Goal: Task Accomplishment & Management: Use online tool/utility

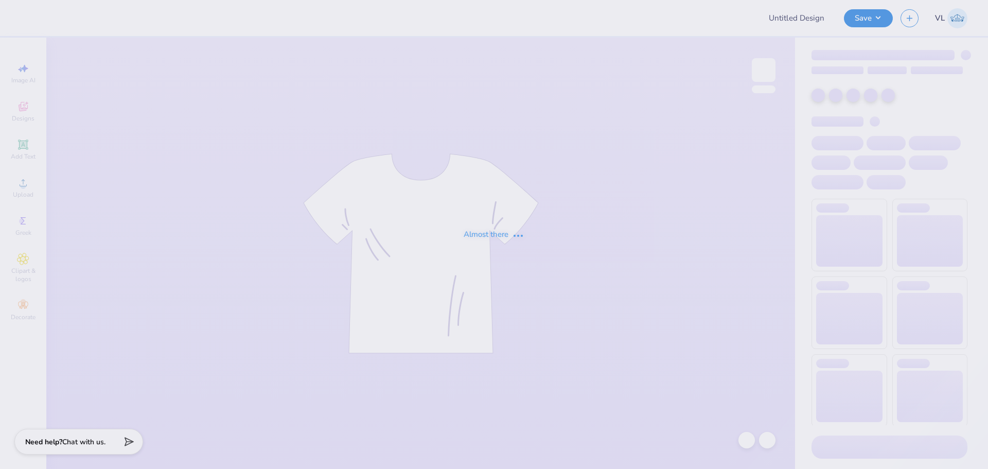
type input "[PERSON_NAME] : [GEOGRAPHIC_DATA]"
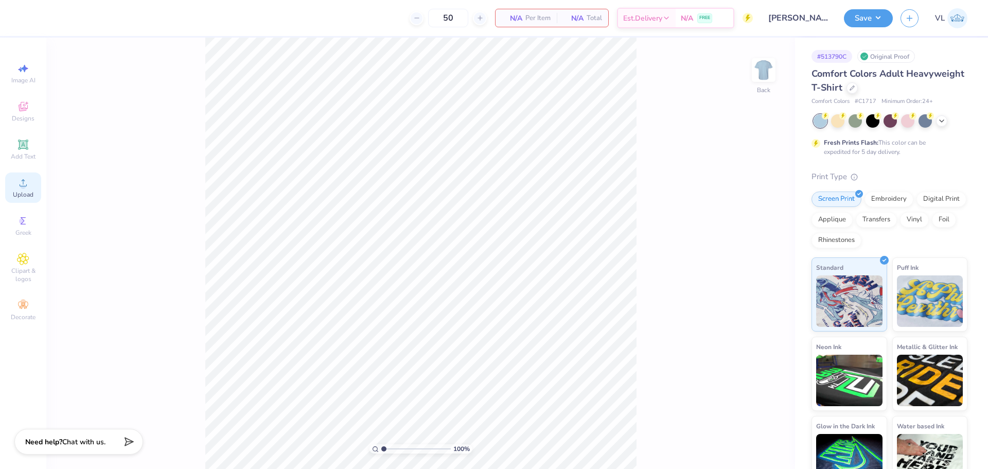
click at [26, 191] on span "Upload" at bounding box center [23, 194] width 21 height 8
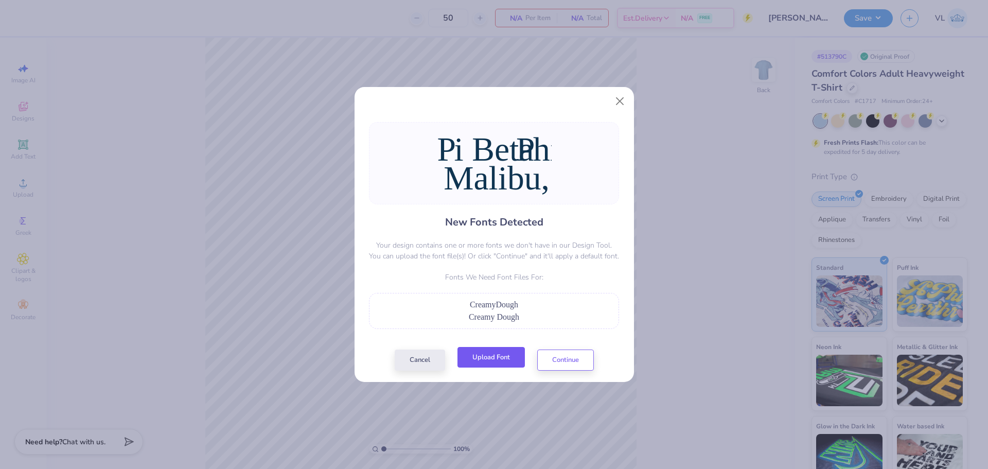
click at [501, 363] on button "Upload Font" at bounding box center [490, 357] width 67 height 21
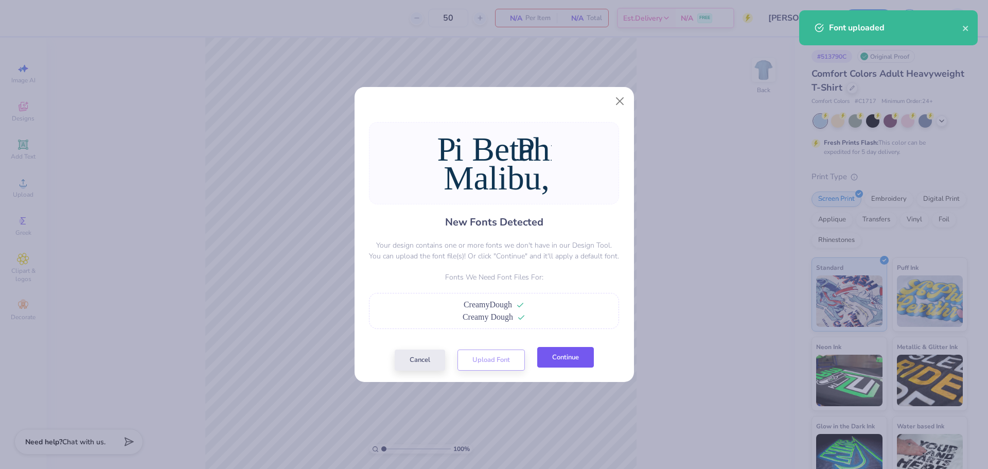
click at [554, 360] on button "Continue" at bounding box center [565, 357] width 57 height 21
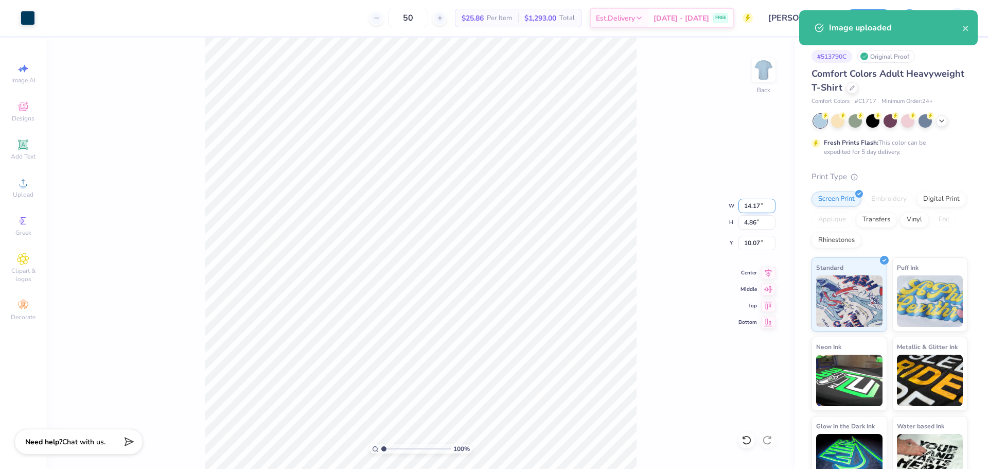
click at [754, 208] on input "14.17" at bounding box center [756, 206] width 37 height 14
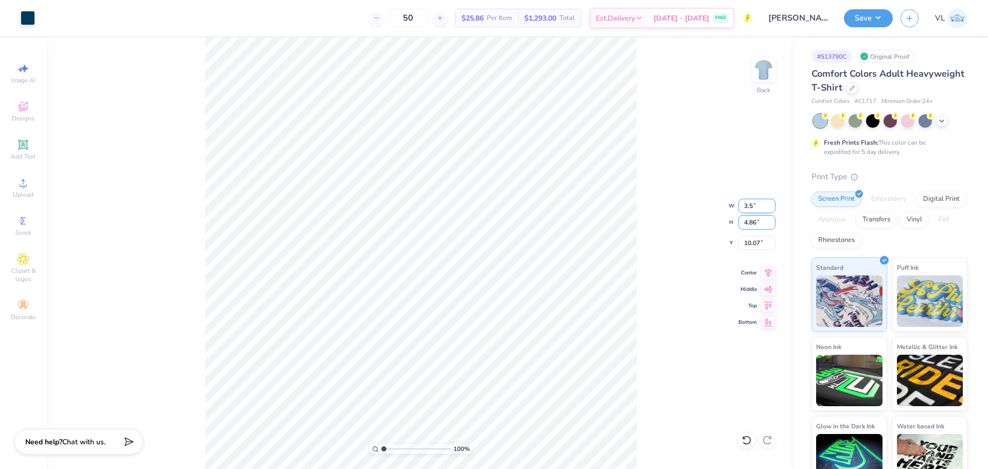
type input "3.50"
type input "1.20"
type input "11.90"
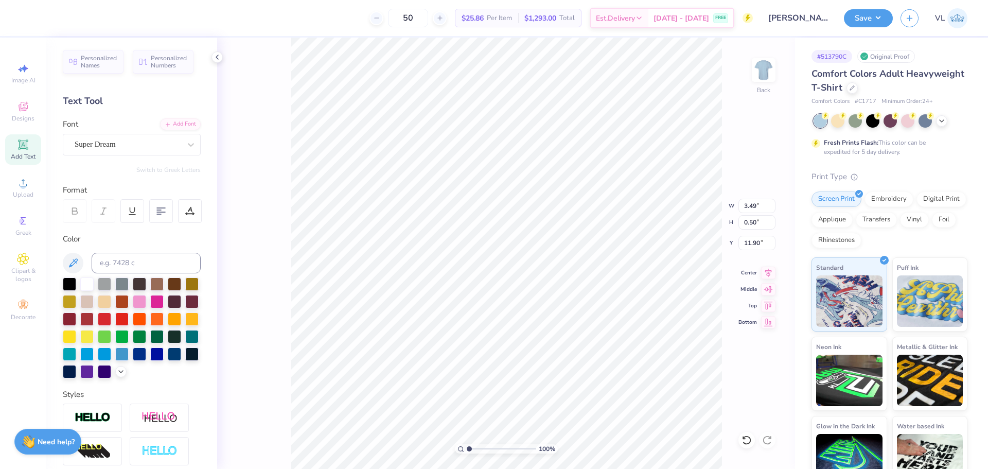
click at [117, 154] on div "Super Dream" at bounding box center [132, 145] width 138 height 22
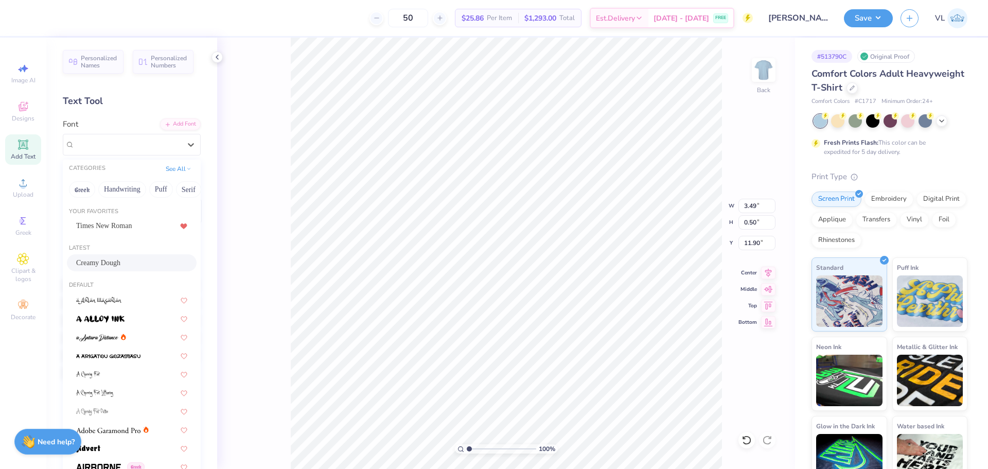
click at [100, 259] on span "Creamy Dough" at bounding box center [98, 262] width 44 height 11
type input "2.40"
type input "11.95"
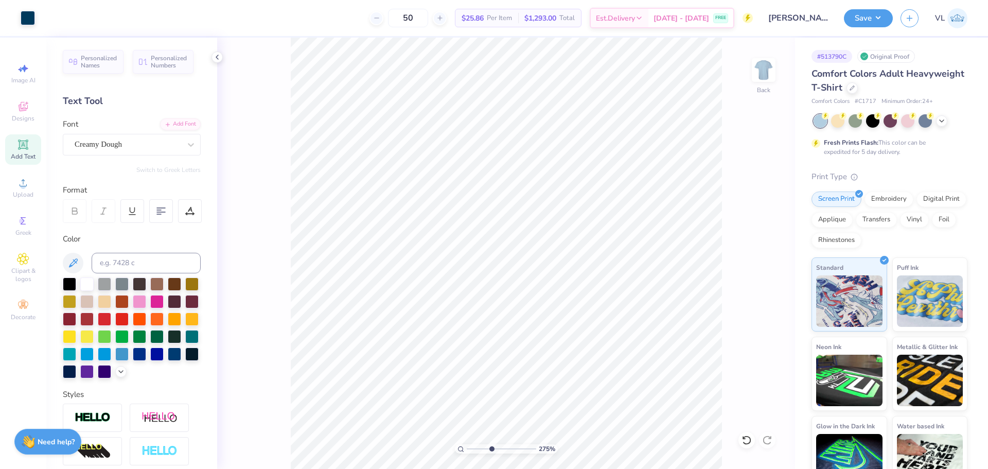
drag, startPoint x: 479, startPoint y: 446, endPoint x: 491, endPoint y: 439, distance: 13.9
type input "4.17"
click at [491, 444] on input "range" at bounding box center [501, 448] width 69 height 9
click at [109, 152] on div "Super Dream" at bounding box center [132, 145] width 138 height 22
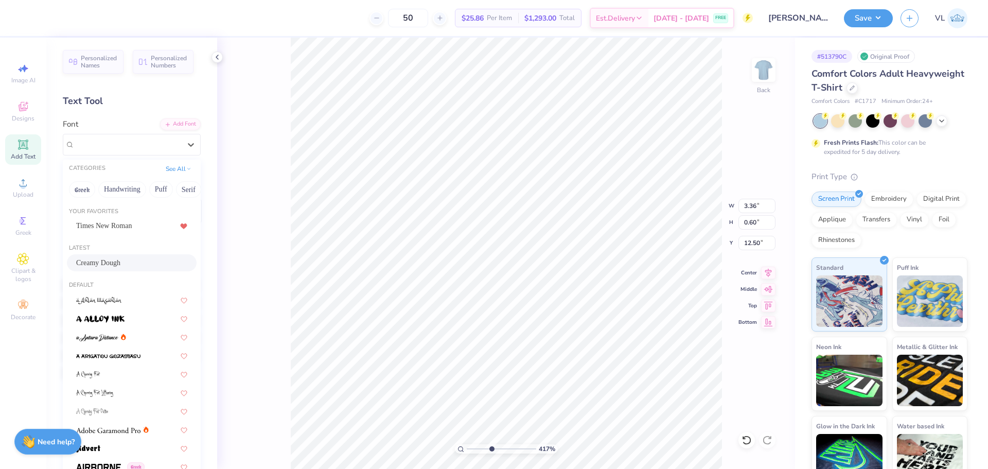
click at [123, 256] on div "Creamy Dough" at bounding box center [132, 262] width 130 height 17
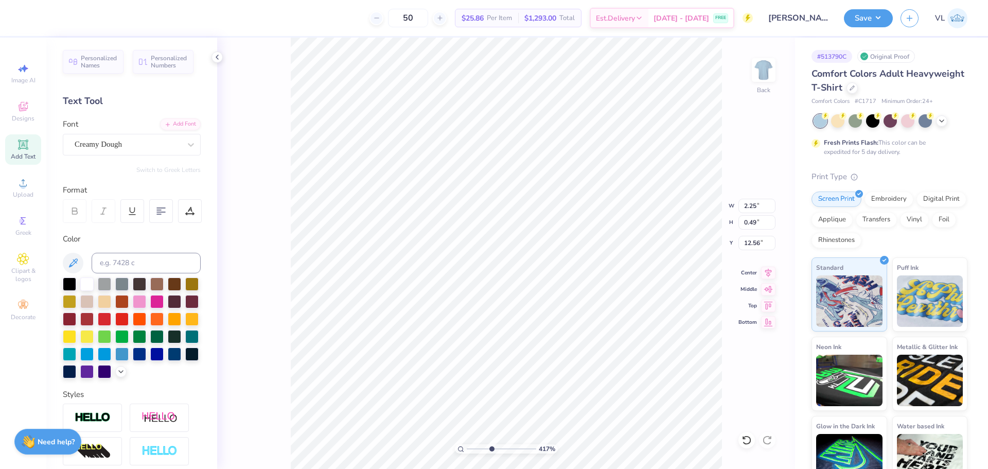
type input "2.25"
type input "0.49"
type input "12.56"
click at [758, 205] on input "2.40" at bounding box center [756, 206] width 37 height 14
type input "3.50"
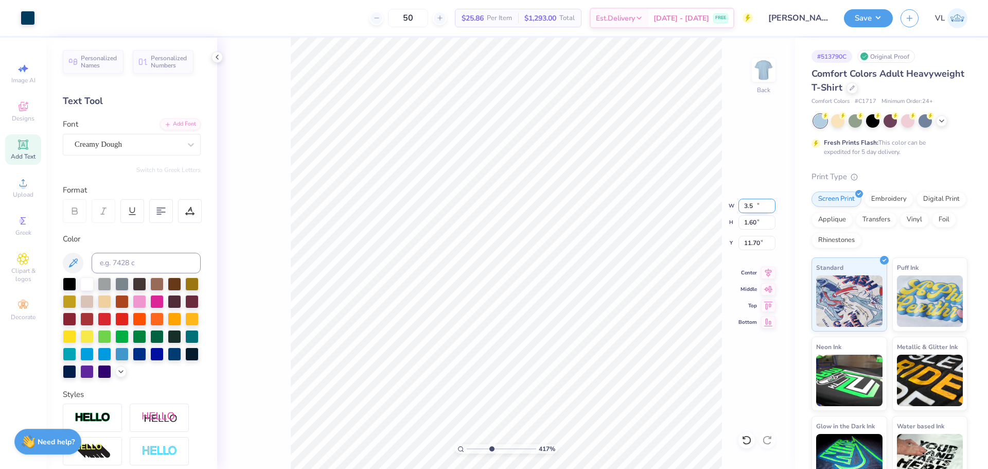
type input "1.60"
type input "11.70"
click at [762, 268] on icon at bounding box center [768, 271] width 14 height 12
type input "3.28"
type input "0.72"
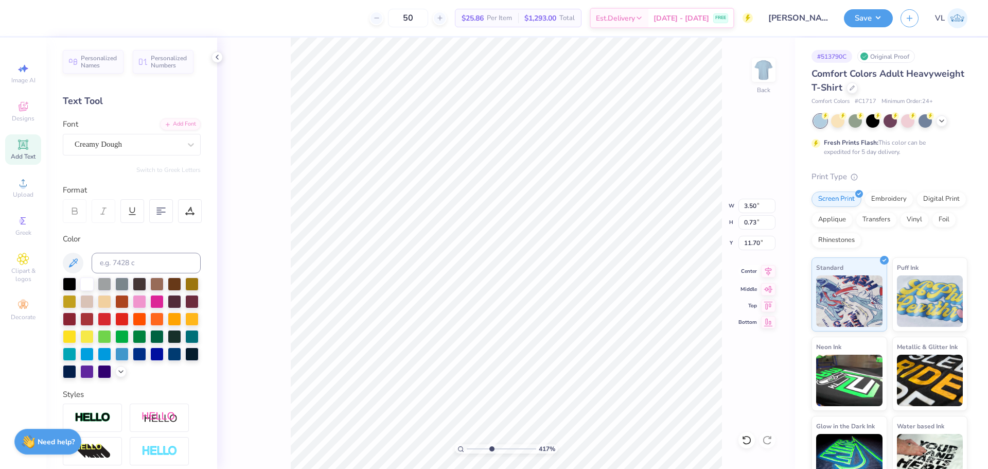
type input "12.58"
click at [771, 267] on icon at bounding box center [768, 271] width 14 height 12
type input "3.50"
type input "0.73"
type input "11.70"
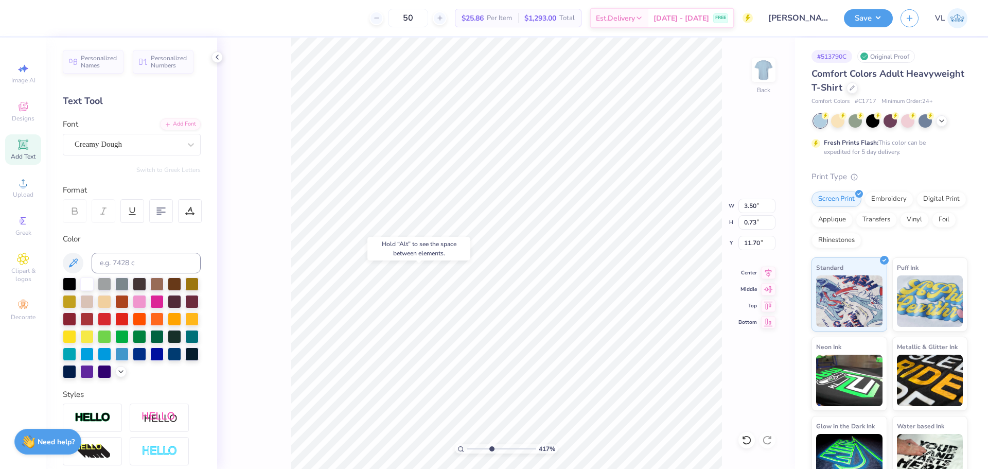
click at [443, 241] on body "50 $25.86 Per Item $1,293.00 Total Est. Delivery [DATE] - [DATE] FREE Design Ti…" at bounding box center [494, 234] width 988 height 469
type input "1.60"
drag, startPoint x: 449, startPoint y: 443, endPoint x: 443, endPoint y: 441, distance: 6.0
type input "1"
click at [467, 444] on input "range" at bounding box center [501, 448] width 69 height 9
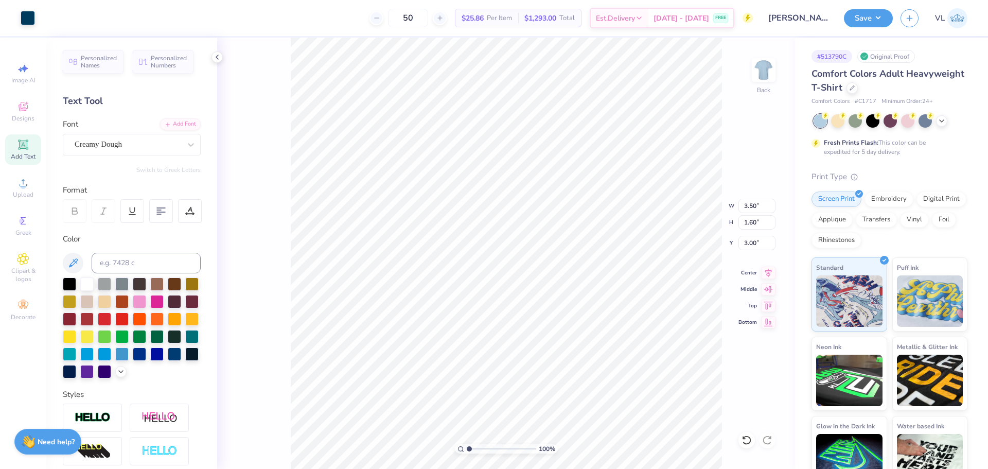
type input "3.00"
click at [756, 75] on img at bounding box center [763, 69] width 41 height 41
click at [23, 188] on circle at bounding box center [23, 186] width 6 height 6
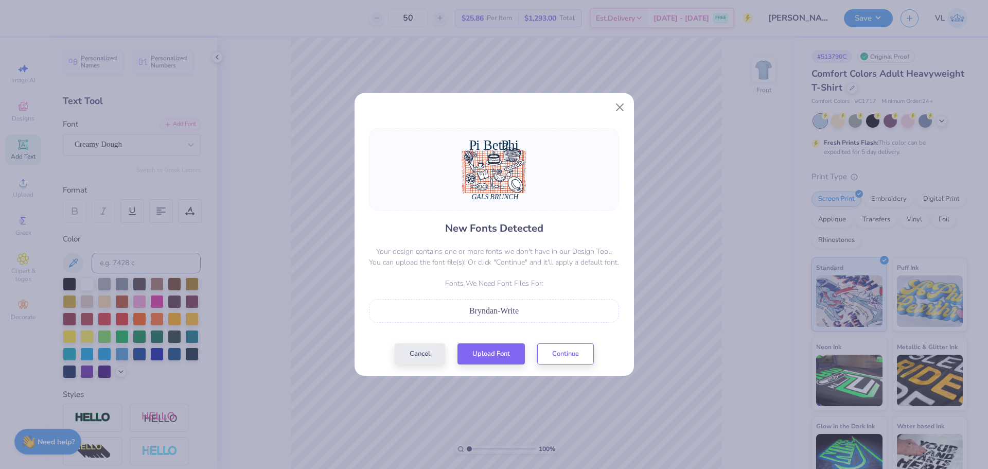
click at [495, 337] on div "New Fonts Detected Your design contains one or more fonts we don't have in our …" at bounding box center [494, 246] width 256 height 236
click at [491, 349] on button "Upload Font" at bounding box center [490, 351] width 67 height 21
click at [589, 345] on button "Continue" at bounding box center [565, 351] width 57 height 21
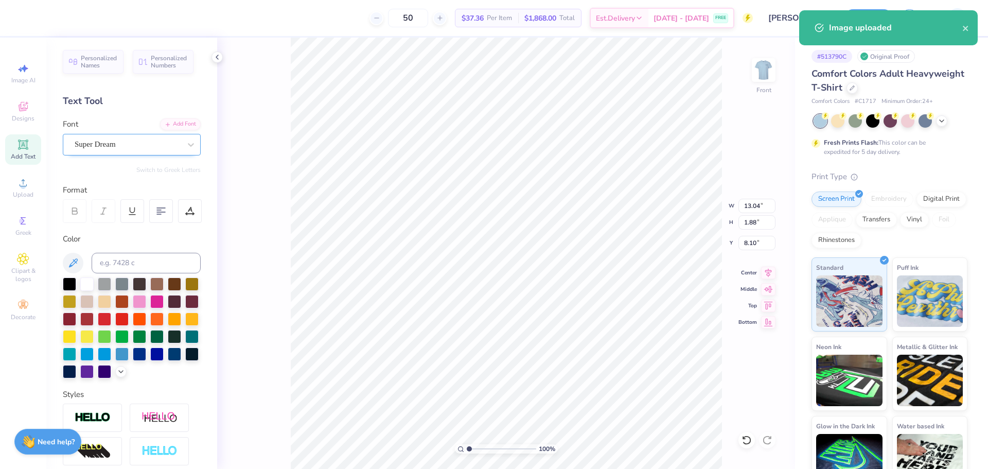
click at [121, 142] on div "Super Dream" at bounding box center [128, 144] width 108 height 16
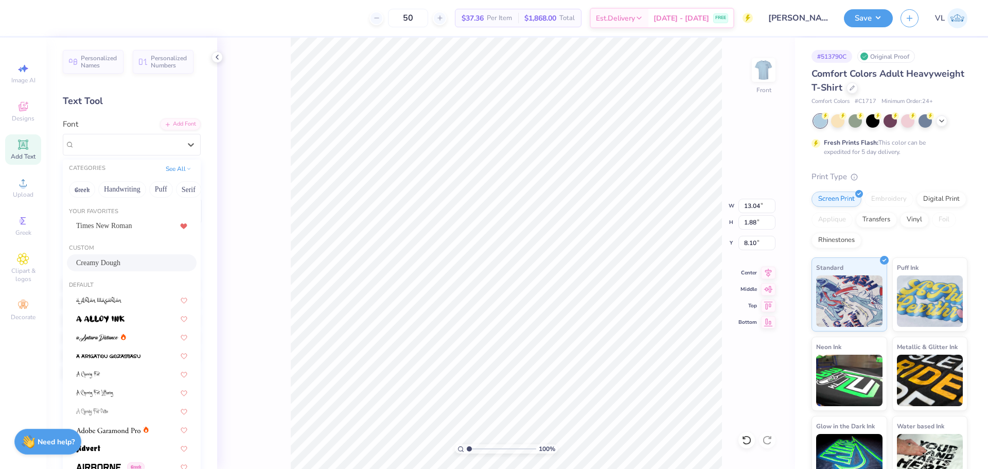
click at [115, 261] on div "Creamy Dough" at bounding box center [131, 262] width 111 height 11
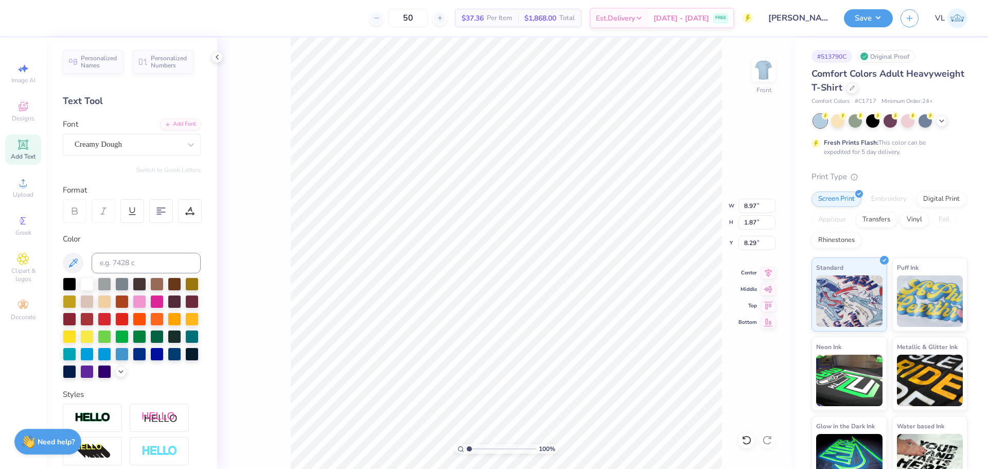
type input "8.97"
type input "1.87"
type input "8.29"
click at [127, 148] on div "Super Dream" at bounding box center [128, 144] width 108 height 16
click at [171, 124] on div "Add Font" at bounding box center [180, 123] width 41 height 12
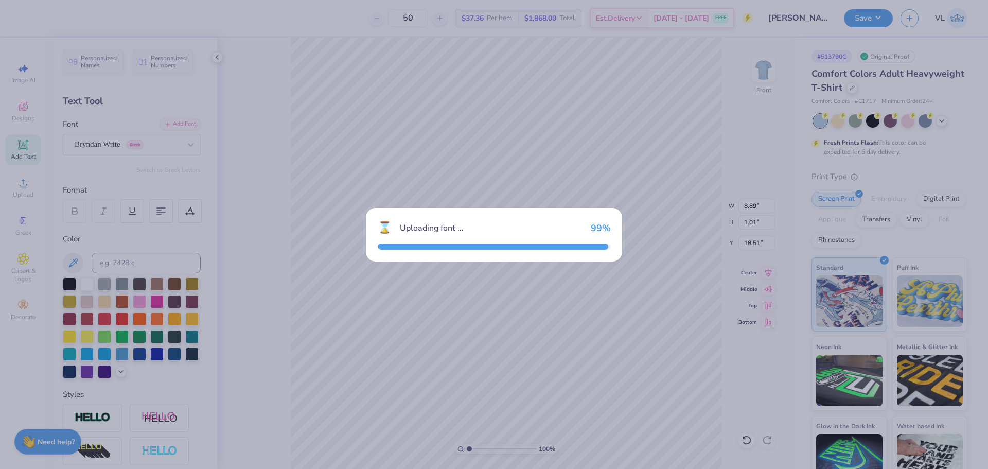
type input "8.34"
type input "18.61"
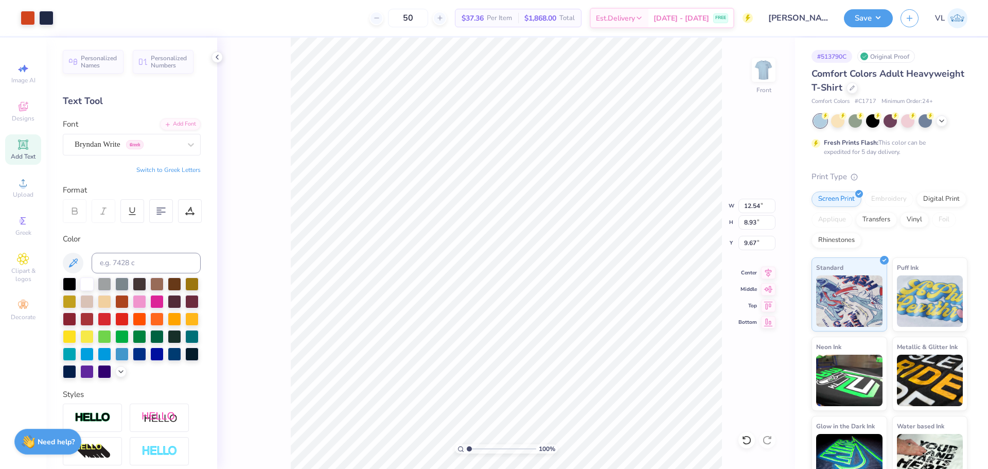
type input "9.43"
click at [47, 16] on div at bounding box center [46, 17] width 14 height 14
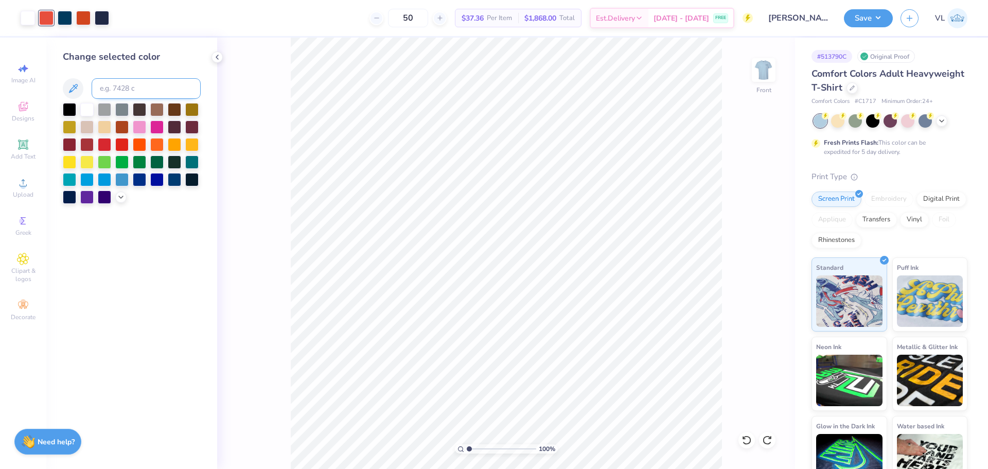
drag, startPoint x: 118, startPoint y: 98, endPoint x: 122, endPoint y: 91, distance: 8.1
click at [117, 98] on input at bounding box center [146, 88] width 109 height 21
type input "173"
click at [145, 91] on input "173" at bounding box center [146, 88] width 109 height 21
click at [86, 14] on div at bounding box center [83, 17] width 14 height 14
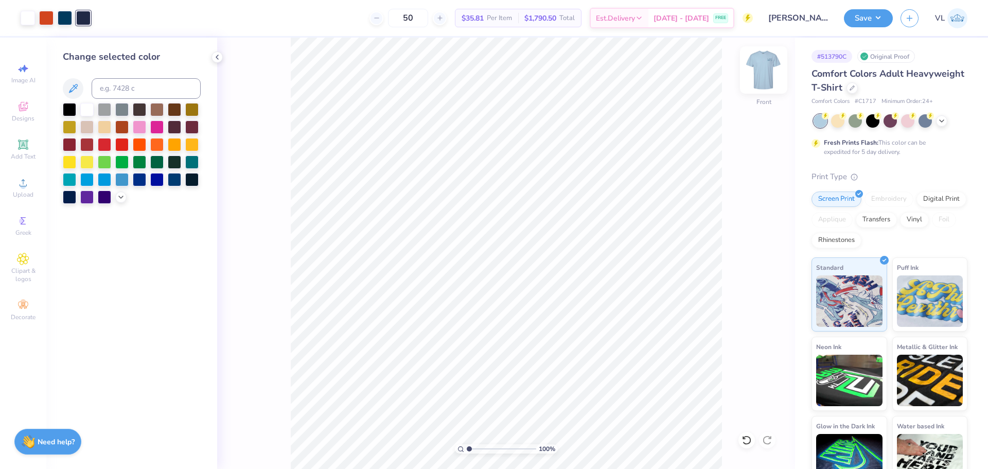
click at [770, 70] on img at bounding box center [763, 69] width 41 height 41
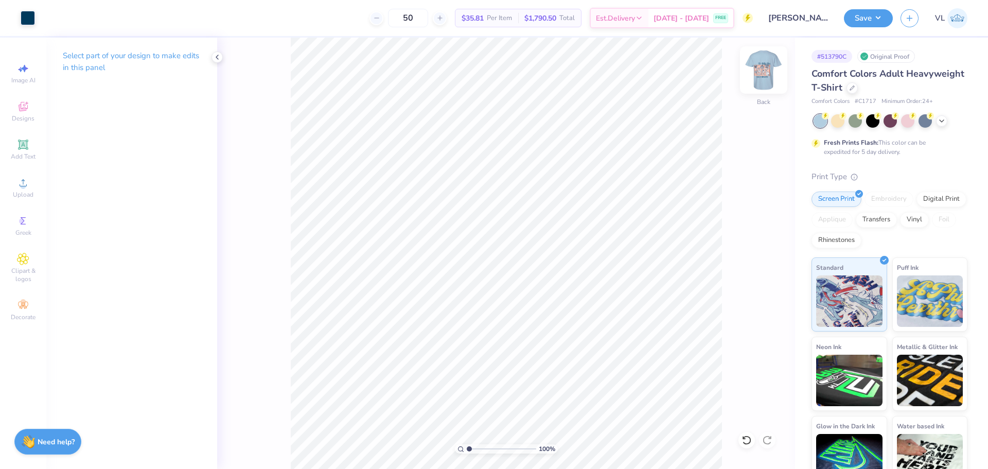
click at [763, 73] on img at bounding box center [763, 69] width 41 height 41
click at [64, 14] on div at bounding box center [65, 17] width 14 height 14
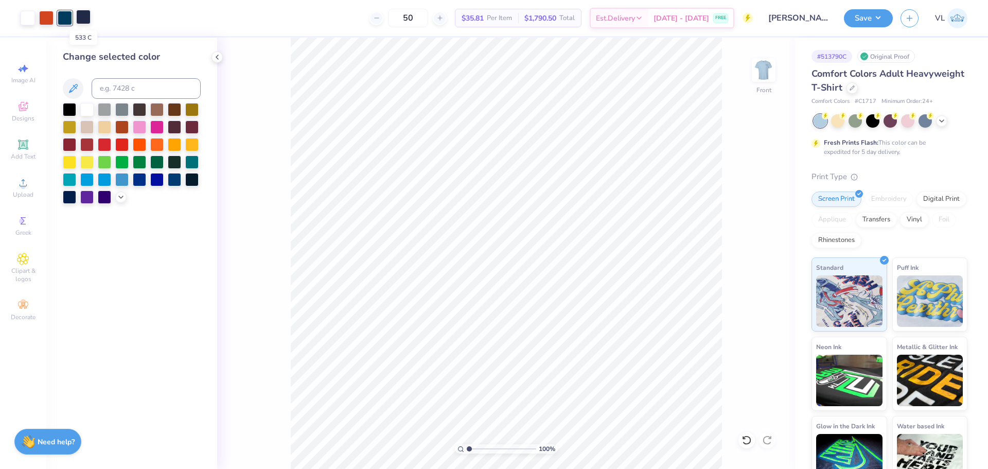
click at [85, 22] on div at bounding box center [83, 17] width 14 height 14
click at [129, 93] on input at bounding box center [146, 88] width 109 height 21
click at [163, 90] on input "302" at bounding box center [146, 88] width 109 height 21
type input "302"
click at [66, 17] on div at bounding box center [65, 18] width 14 height 14
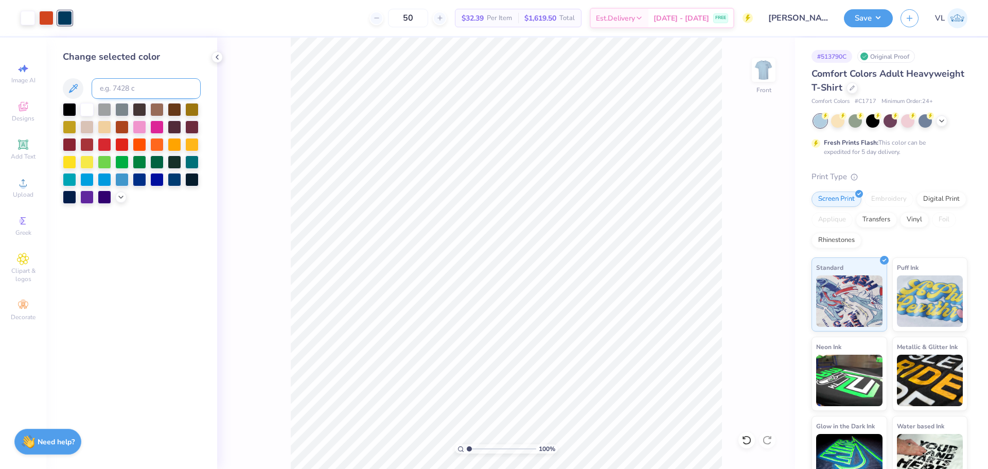
click at [118, 98] on input at bounding box center [146, 88] width 109 height 21
type input "533"
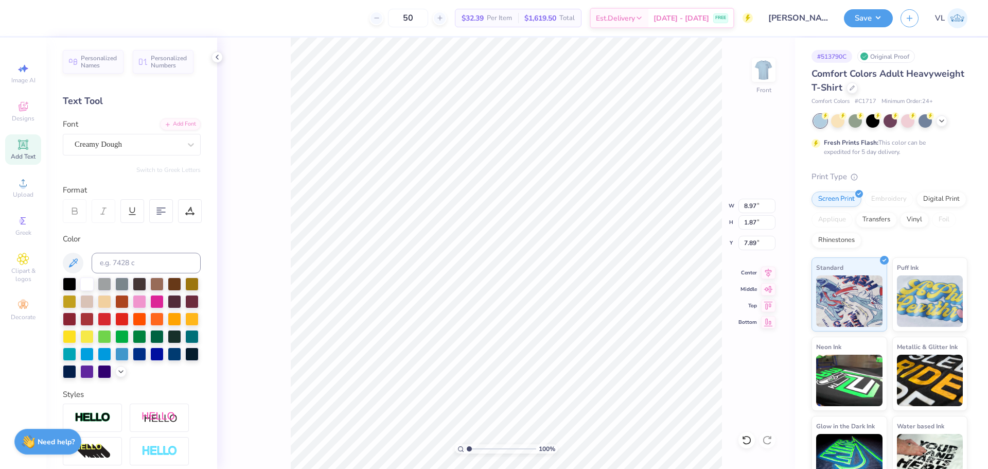
type input "7.89"
type input "8.34"
type input "1.01"
type input "19.68"
type input "10.65"
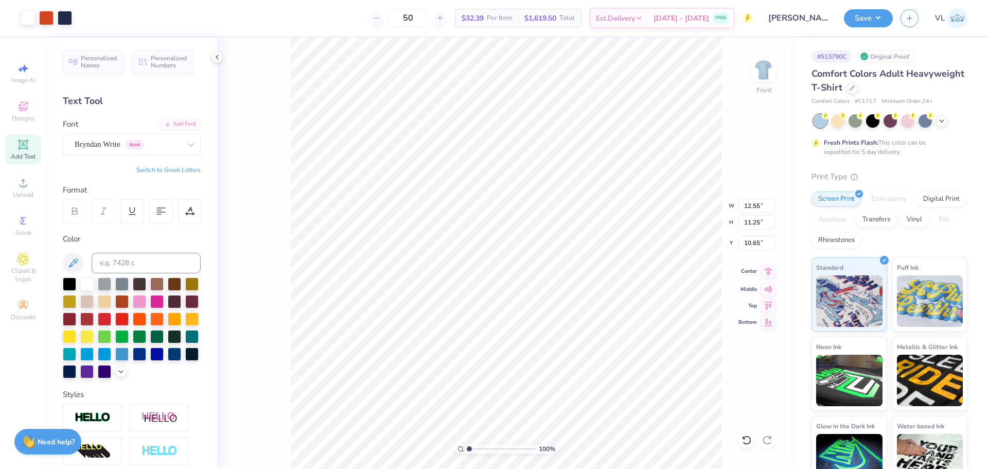
click at [770, 273] on icon at bounding box center [768, 270] width 7 height 9
type input "24.14"
type input "12.54"
type input "8.93"
type input "10.65"
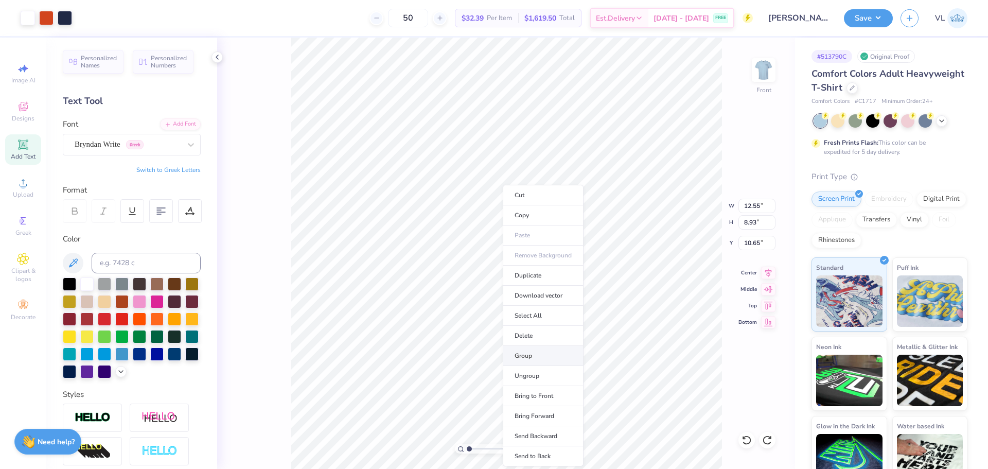
click at [540, 355] on li "Group" at bounding box center [543, 356] width 81 height 20
click at [769, 269] on icon at bounding box center [768, 271] width 14 height 12
click at [766, 277] on icon at bounding box center [768, 271] width 14 height 12
type input "20.34"
drag, startPoint x: 199, startPoint y: 196, endPoint x: 193, endPoint y: 207, distance: 12.2
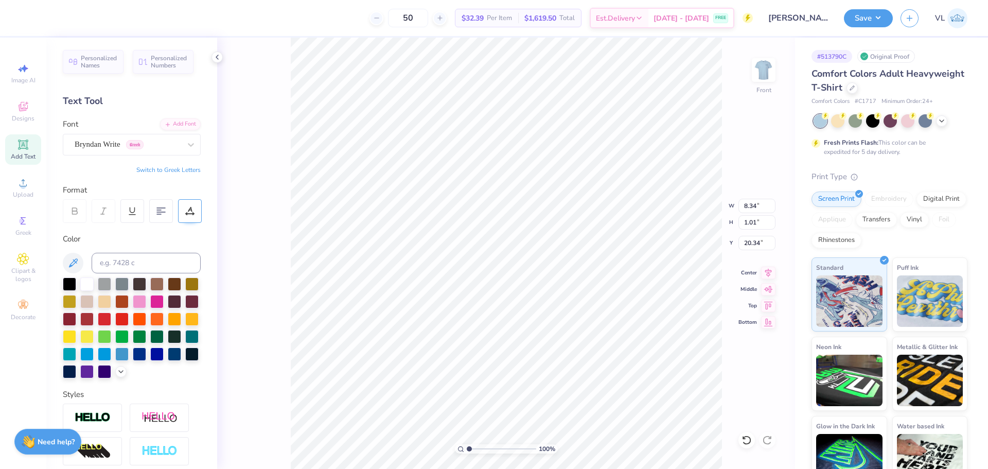
click at [199, 196] on div "Format" at bounding box center [132, 203] width 139 height 39
click at [193, 207] on icon at bounding box center [189, 210] width 9 height 9
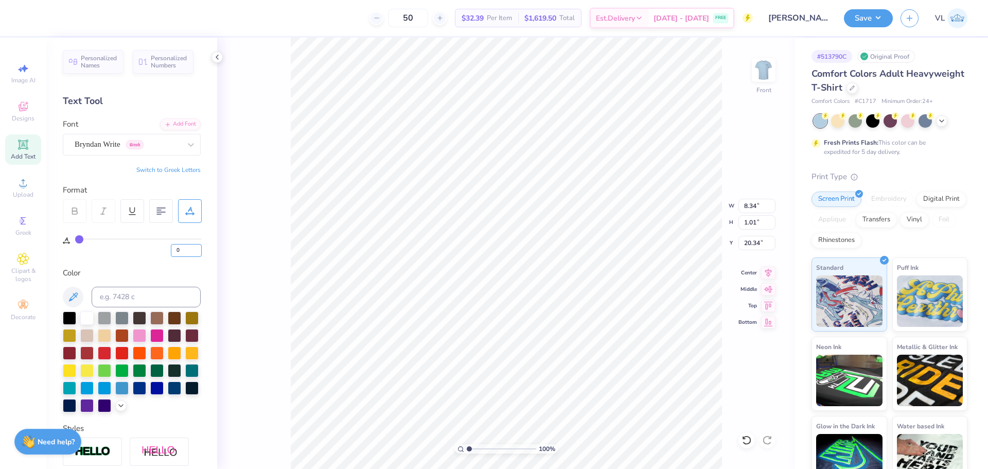
drag, startPoint x: 182, startPoint y: 250, endPoint x: 161, endPoint y: 249, distance: 20.6
click at [161, 249] on div "0" at bounding box center [138, 247] width 127 height 19
type input "10"
type input "9.71"
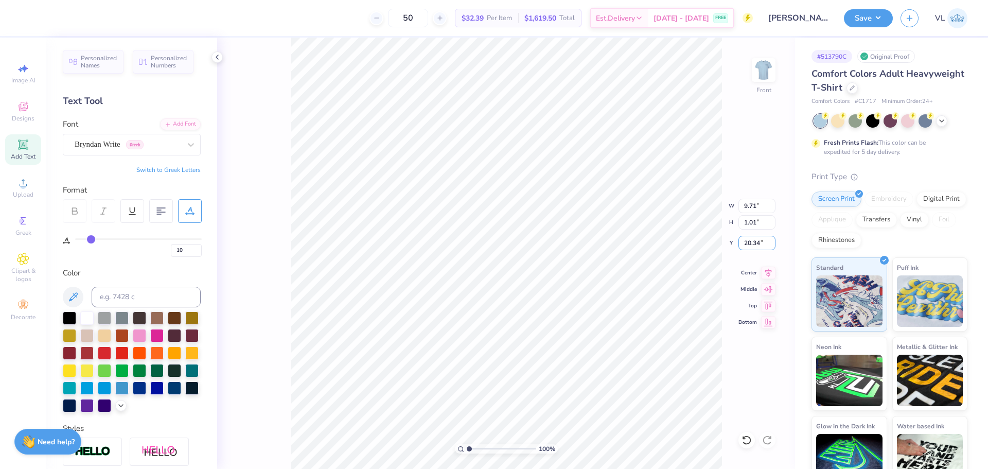
drag, startPoint x: 742, startPoint y: 243, endPoint x: 759, endPoint y: 231, distance: 20.7
click at [783, 245] on div "100 % Front W 9.71 9.71 " H 1.01 1.01 " Y 20.34 20.34 " Center Middle Top Bottom" at bounding box center [506, 253] width 578 height 431
click at [754, 241] on input "20.34" at bounding box center [756, 243] width 37 height 14
type input "18.00"
click at [188, 220] on div at bounding box center [190, 211] width 24 height 24
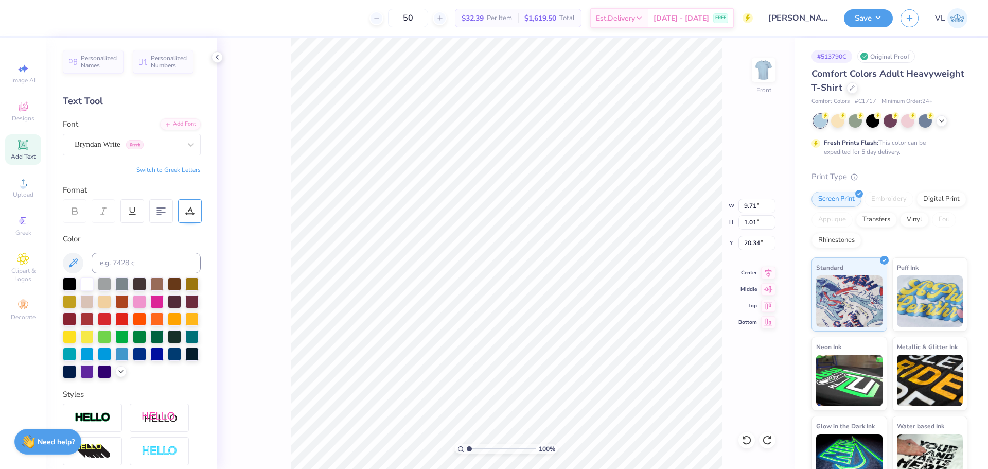
click at [190, 205] on div at bounding box center [190, 211] width 24 height 24
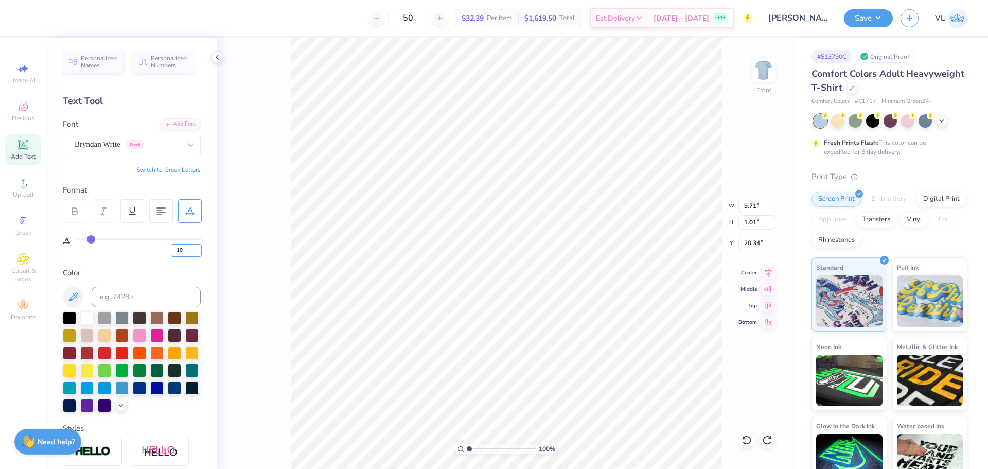
drag, startPoint x: 186, startPoint y: 248, endPoint x: 143, endPoint y: 242, distance: 43.6
click at [143, 242] on div "10" at bounding box center [138, 247] width 127 height 19
drag, startPoint x: 188, startPoint y: 245, endPoint x: 153, endPoint y: 242, distance: 35.2
click at [153, 242] on div "55" at bounding box center [138, 247] width 127 height 19
type input "5"
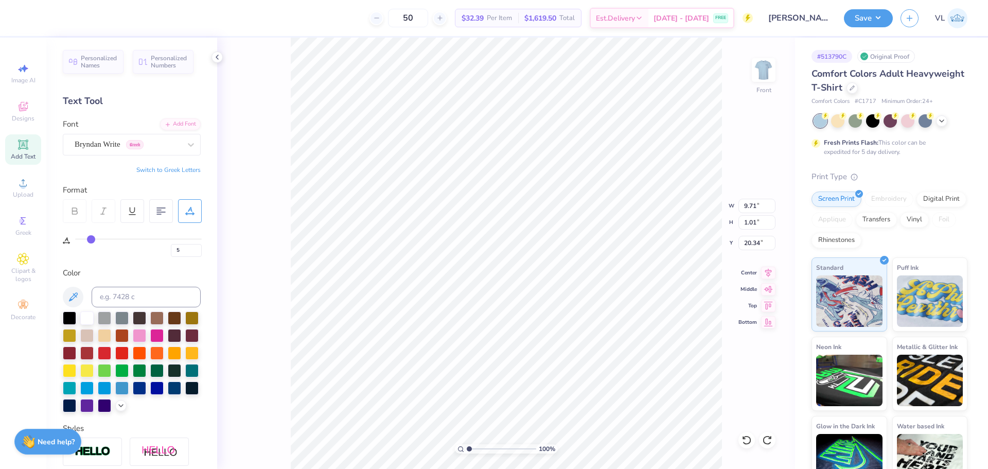
type input "5"
type input "9.02"
click at [745, 221] on input "1.01" at bounding box center [756, 222] width 37 height 14
type input "1"
type input "8.95"
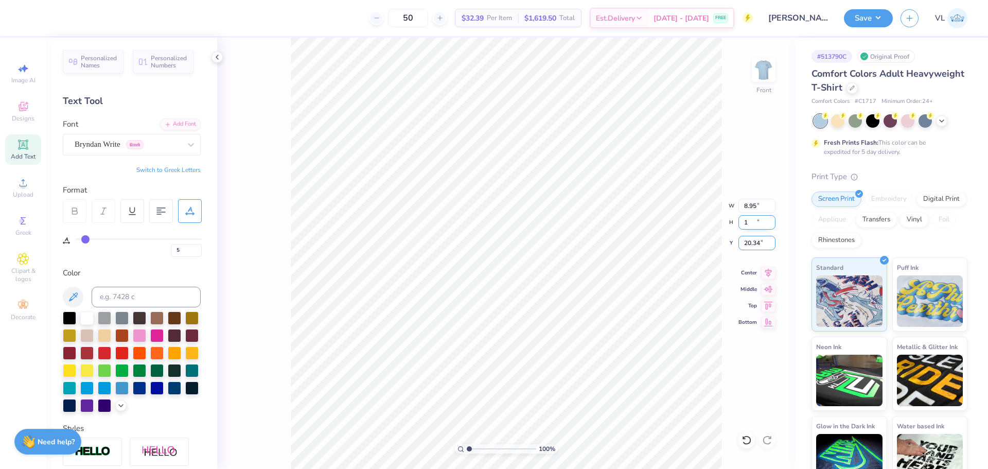
type input "1.00"
type input "0"
type input "8.97"
type input "1.87"
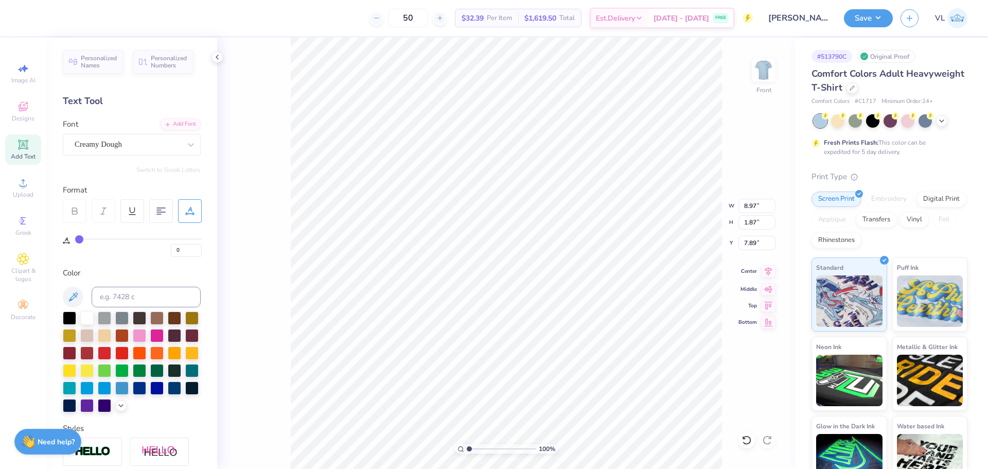
click at [767, 271] on icon at bounding box center [768, 271] width 14 height 12
type input "9.07"
click at [749, 205] on input "12.55" at bounding box center [756, 206] width 37 height 14
type input "12.00"
type input "11.16"
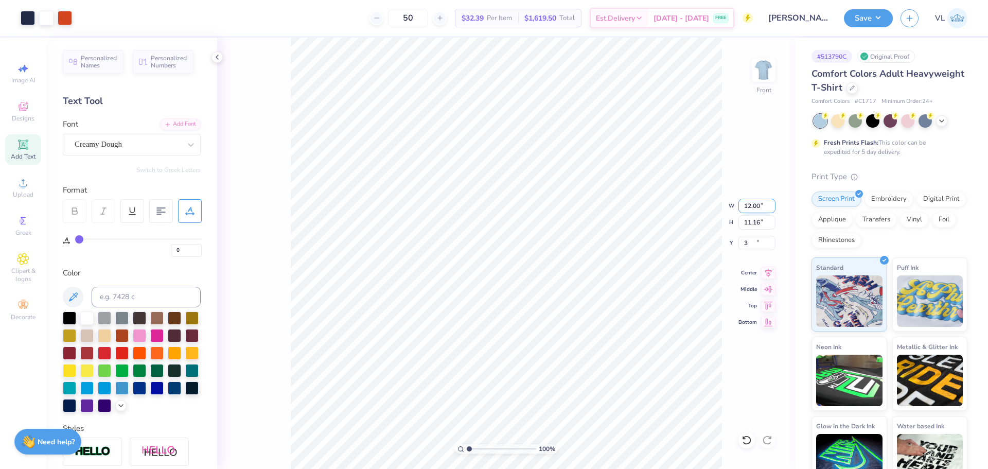
type input "3.00"
click at [307, 13] on div "Art colors 50 $32.39 Per Item $1,619.50 Total Est. Delivery [DATE] - [DATE] FRE…" at bounding box center [494, 234] width 988 height 469
click at [758, 70] on img at bounding box center [763, 69] width 41 height 41
click at [35, 19] on div at bounding box center [28, 17] width 14 height 14
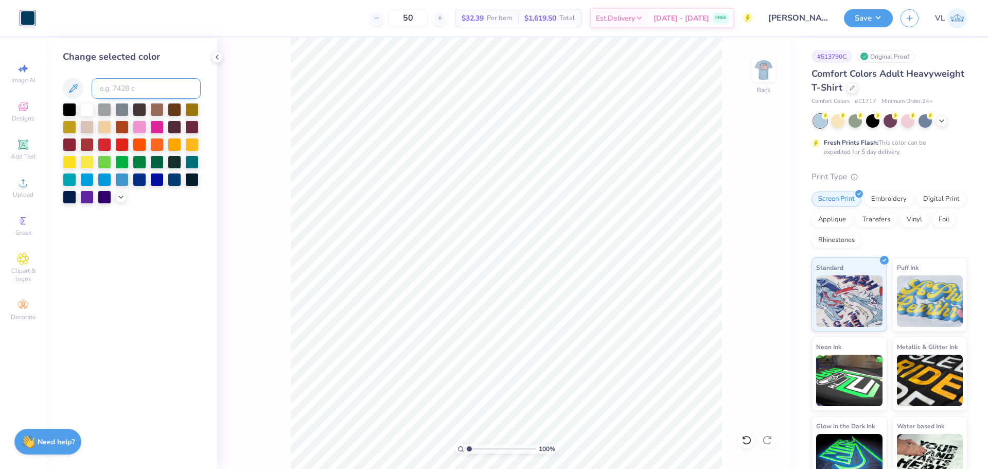
click at [102, 83] on input at bounding box center [146, 88] width 109 height 21
type input "533"
click at [135, 87] on input "533" at bounding box center [146, 88] width 109 height 21
click at [861, 21] on button "Save" at bounding box center [868, 17] width 49 height 18
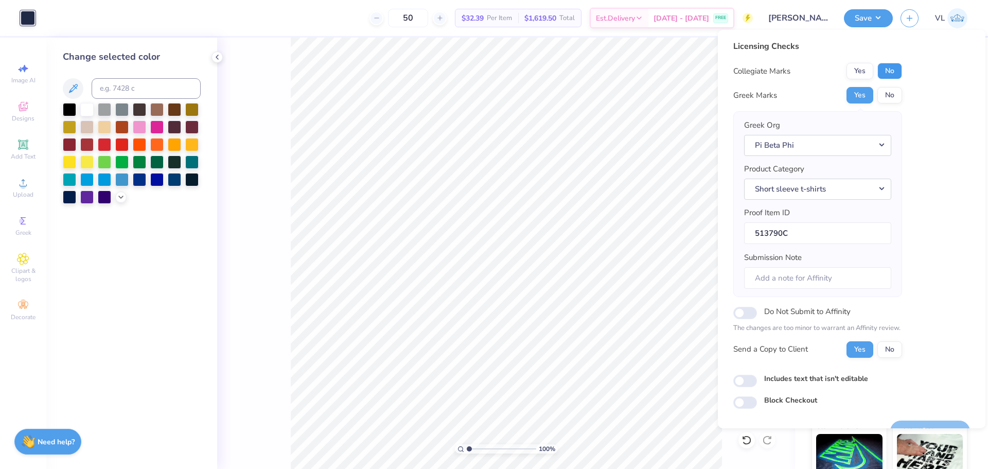
click at [896, 73] on button "No" at bounding box center [889, 71] width 25 height 16
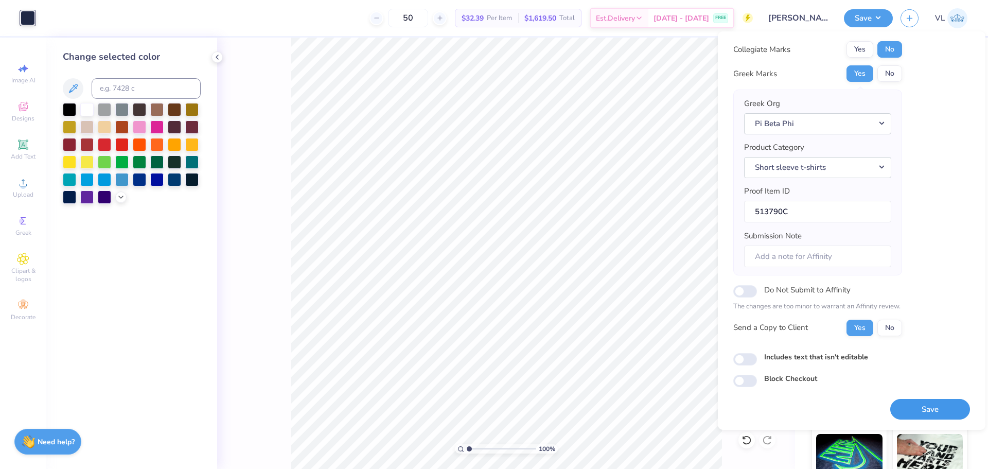
click at [944, 409] on button "Save" at bounding box center [930, 409] width 80 height 21
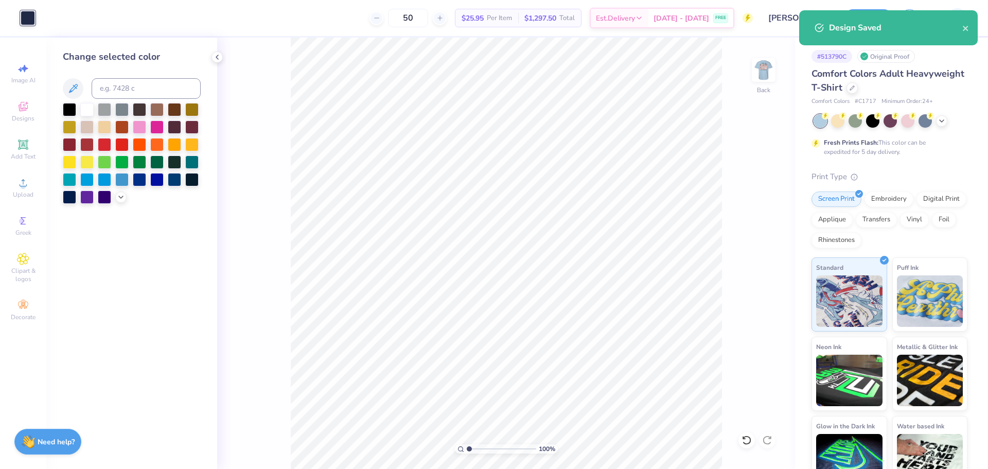
drag, startPoint x: 767, startPoint y: 73, endPoint x: 448, endPoint y: 0, distance: 327.6
click at [767, 72] on img at bounding box center [763, 70] width 21 height 21
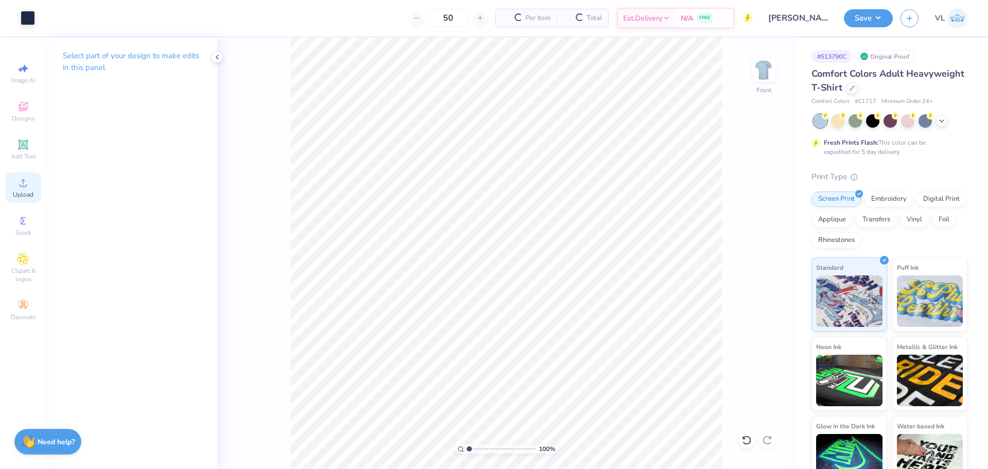
click at [19, 193] on span "Upload" at bounding box center [23, 194] width 21 height 8
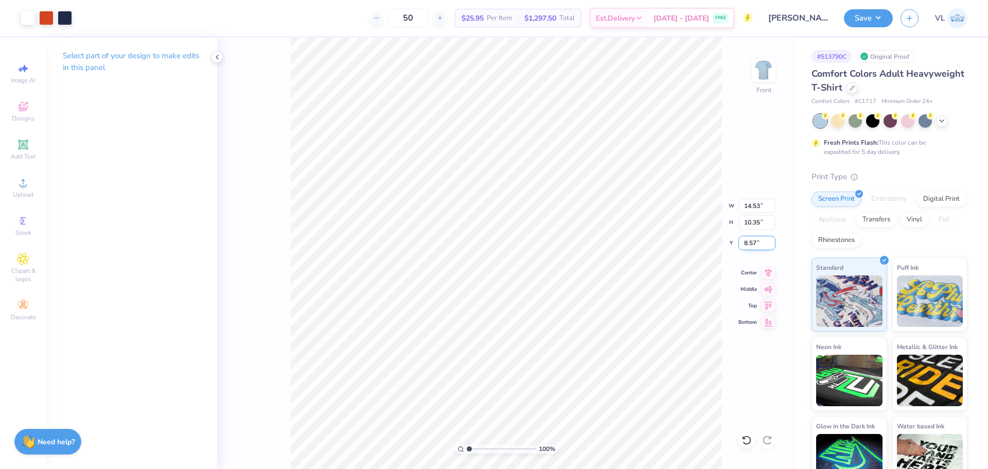
click at [756, 248] on input "8.57" at bounding box center [756, 243] width 37 height 14
type input "4.00"
click at [763, 201] on input "14.53" at bounding box center [756, 206] width 37 height 14
type input "12.00"
type input "8.55"
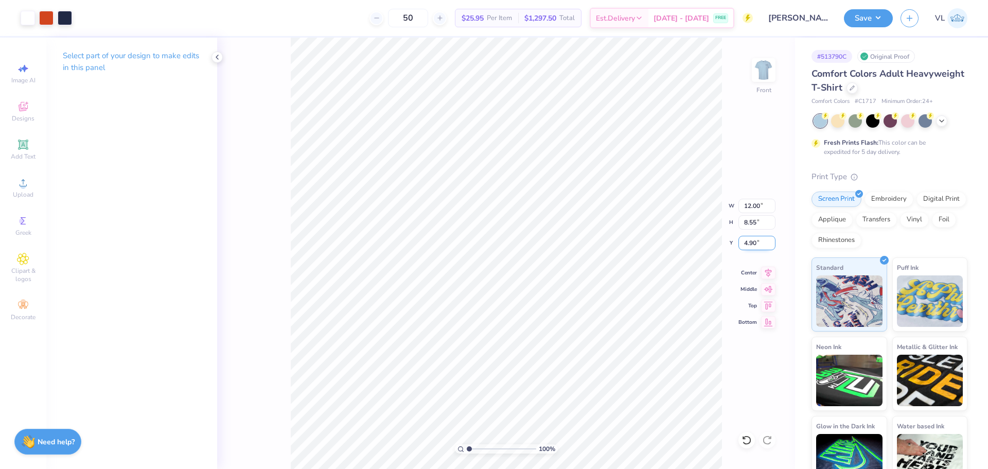
click at [759, 241] on input "4.90" at bounding box center [756, 243] width 37 height 14
type input "4.51"
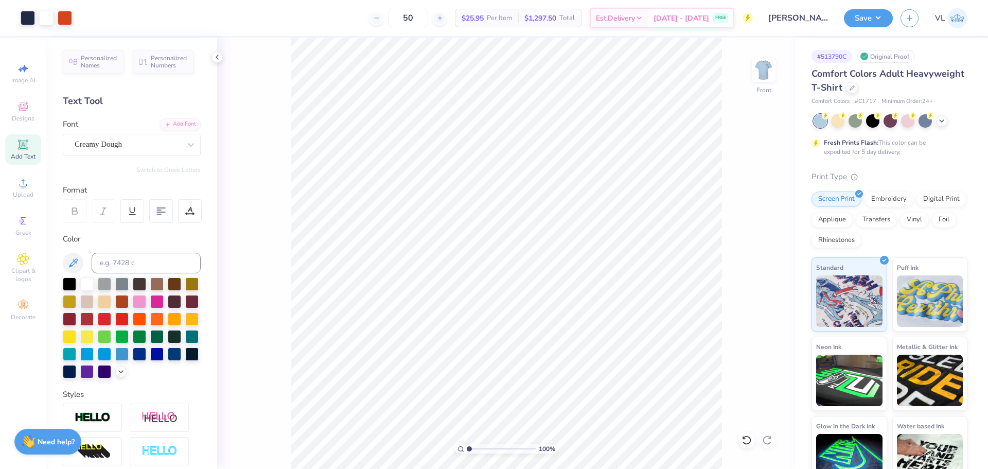
click at [281, 88] on div "100 % Front" at bounding box center [506, 253] width 578 height 431
click at [861, 13] on button "Save" at bounding box center [868, 17] width 49 height 18
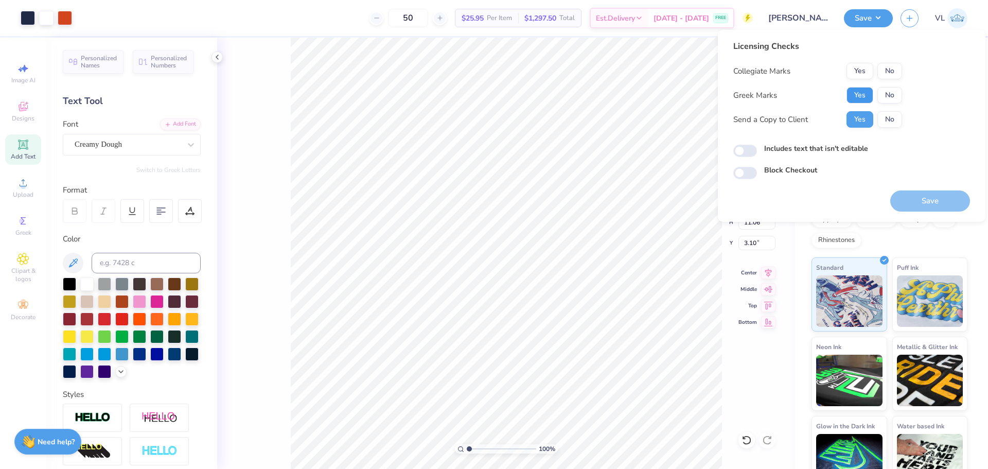
click at [861, 99] on button "Yes" at bounding box center [859, 95] width 27 height 16
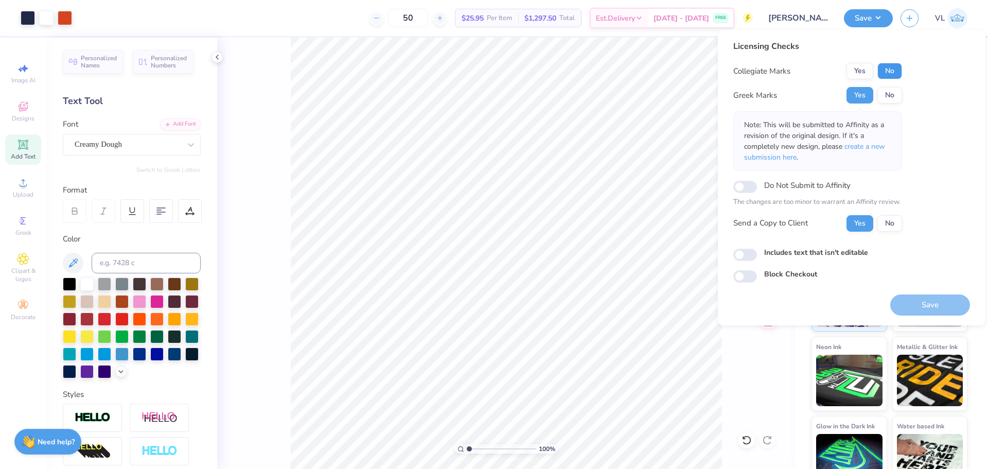
click at [900, 74] on button "No" at bounding box center [889, 71] width 25 height 16
click at [934, 305] on button "Save" at bounding box center [930, 304] width 80 height 21
